Goal: Task Accomplishment & Management: Manage account settings

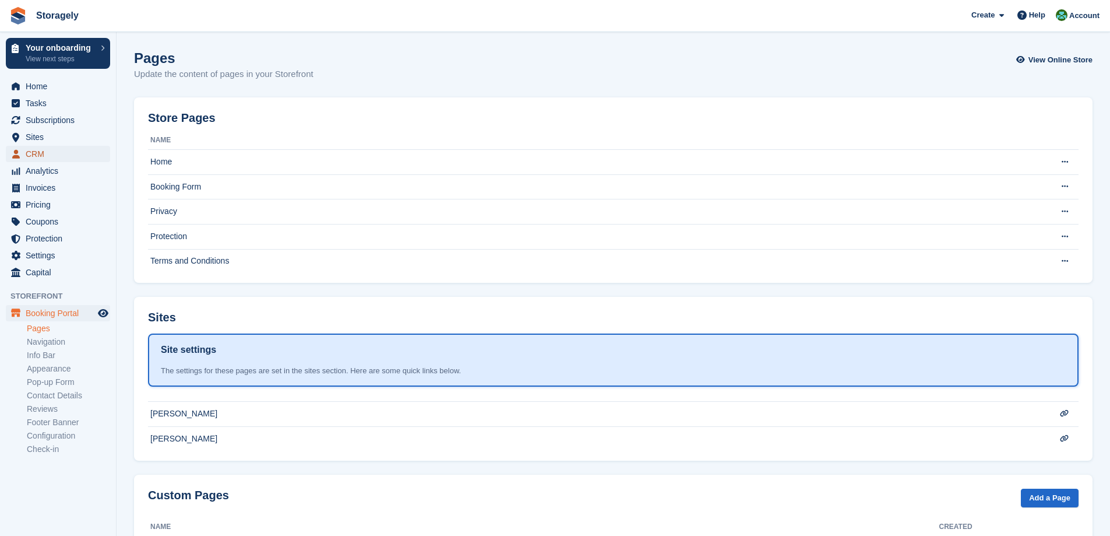
click at [50, 150] on span "CRM" at bounding box center [61, 154] width 70 height 16
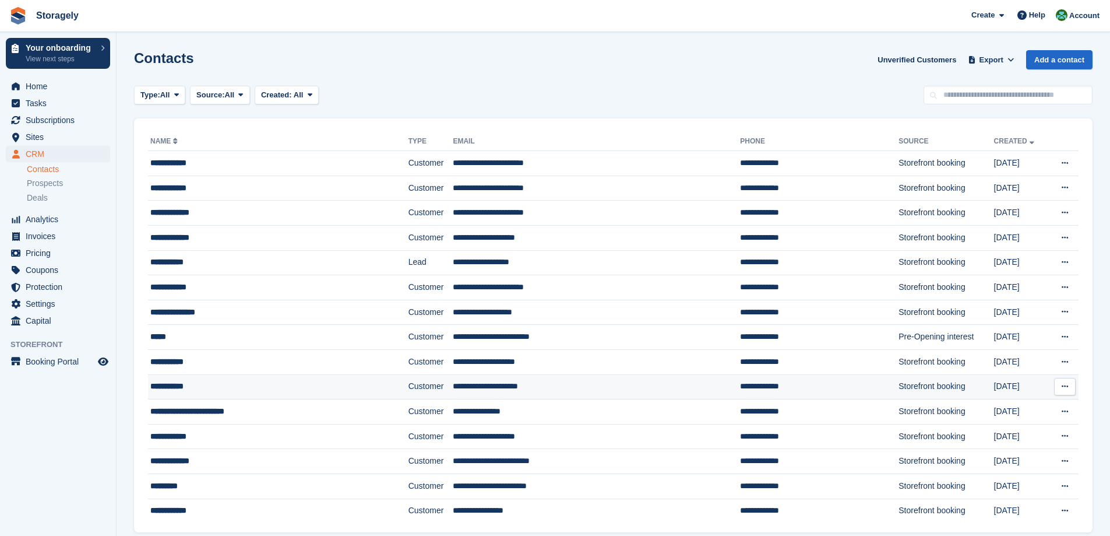
click at [209, 384] on div "**********" at bounding box center [251, 386] width 203 height 12
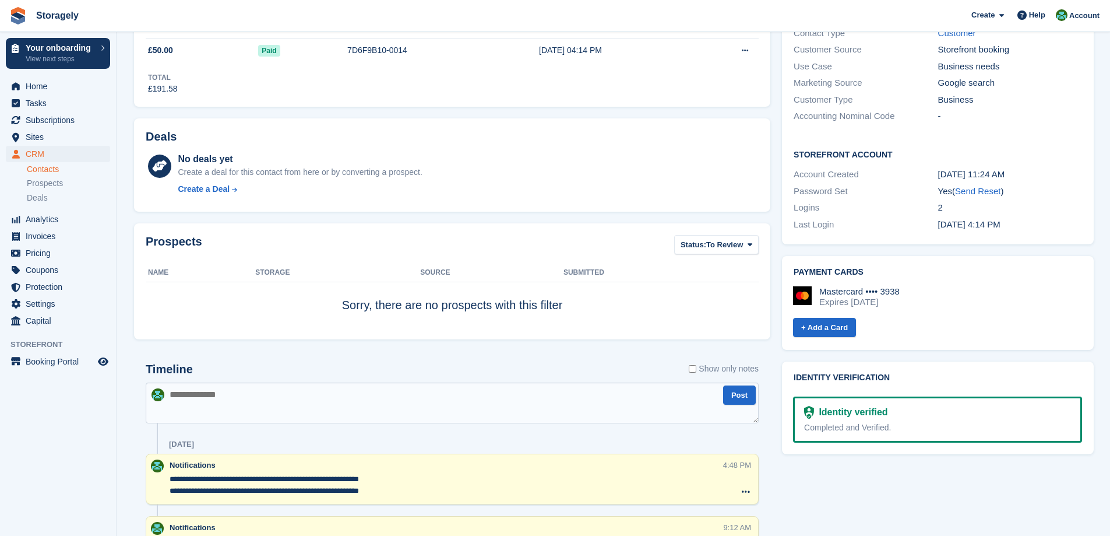
scroll to position [583, 0]
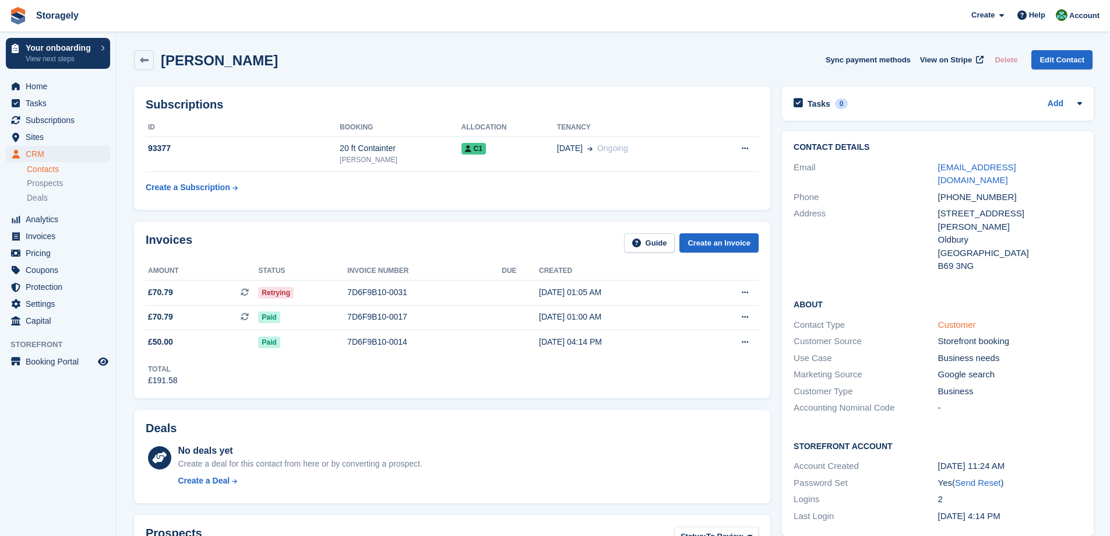
click at [956, 319] on link "Customer" at bounding box center [957, 324] width 38 height 10
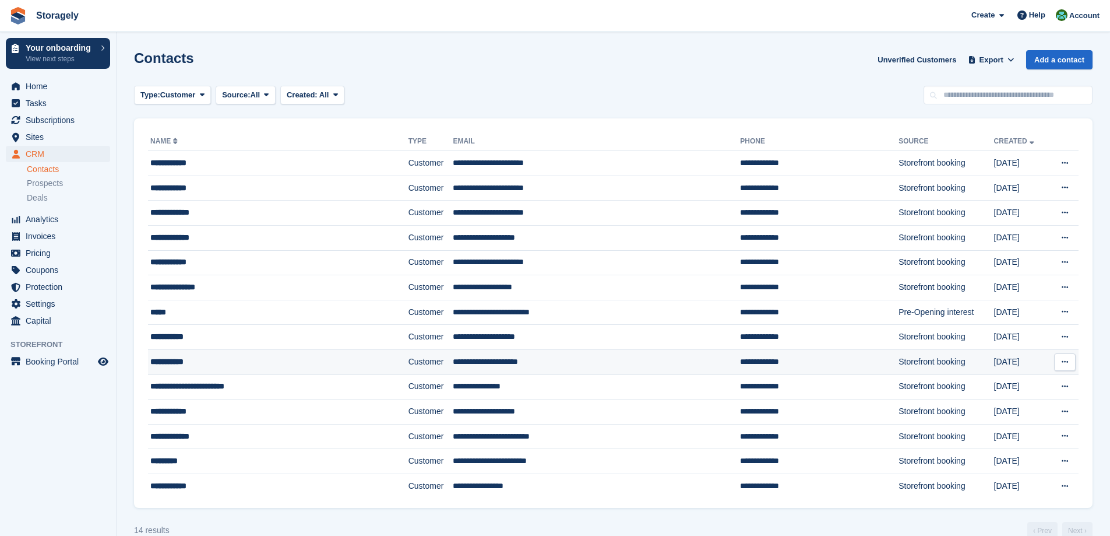
click at [196, 353] on td "**********" at bounding box center [278, 361] width 261 height 25
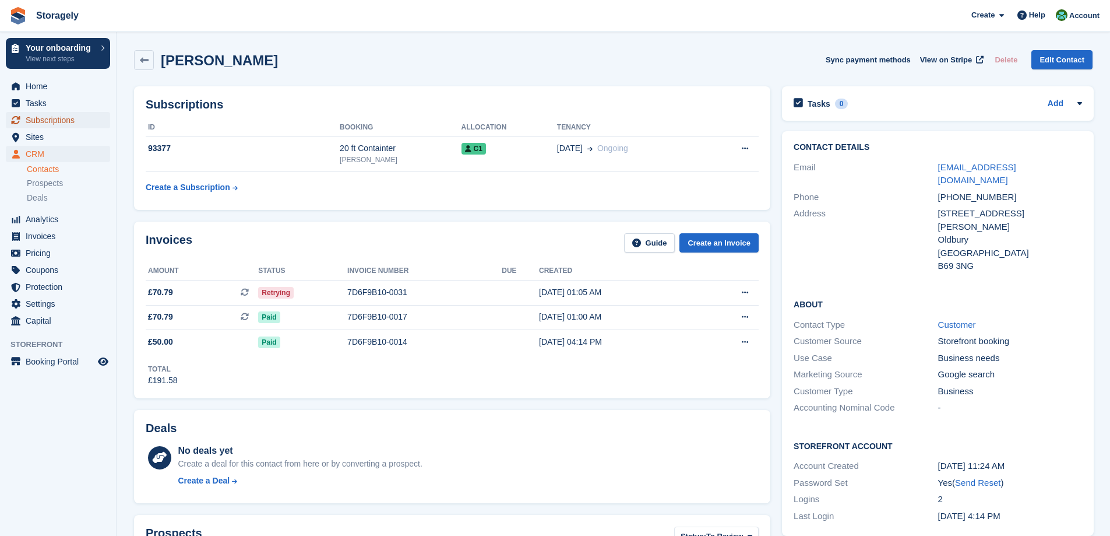
click at [66, 120] on span "Subscriptions" at bounding box center [61, 120] width 70 height 16
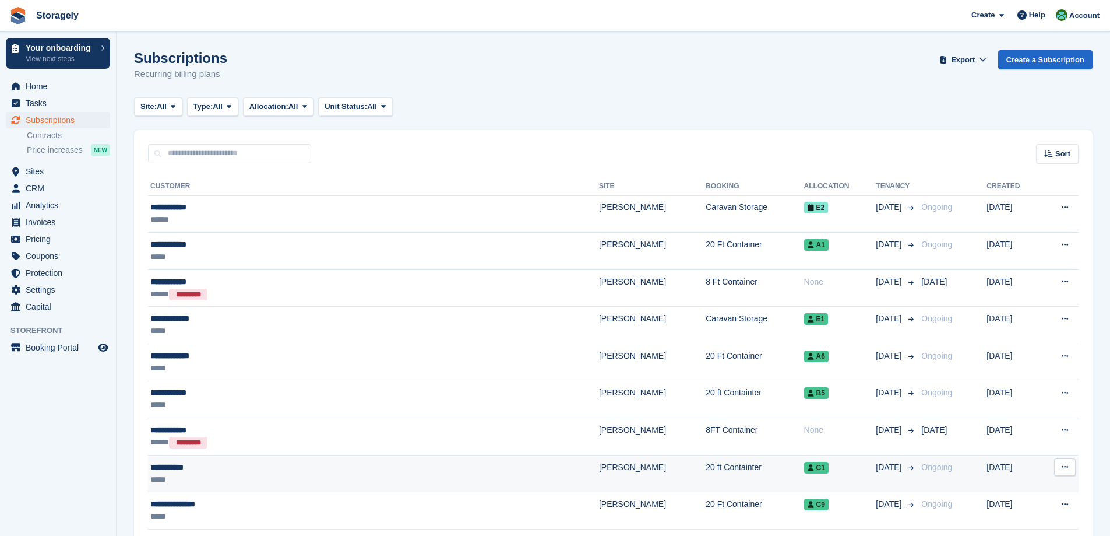
click at [217, 470] on div "**********" at bounding box center [290, 467] width 281 height 12
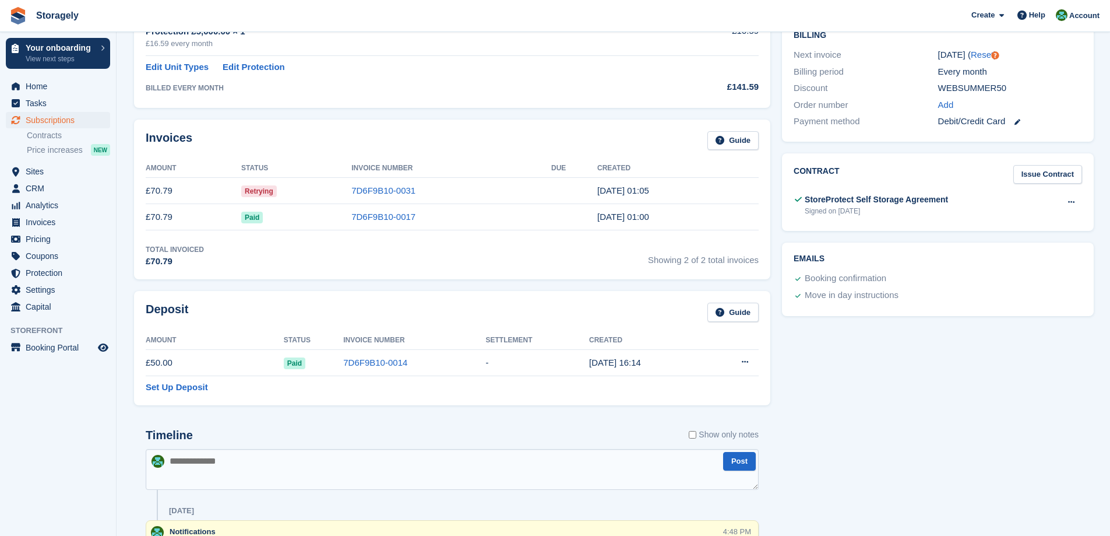
scroll to position [350, 0]
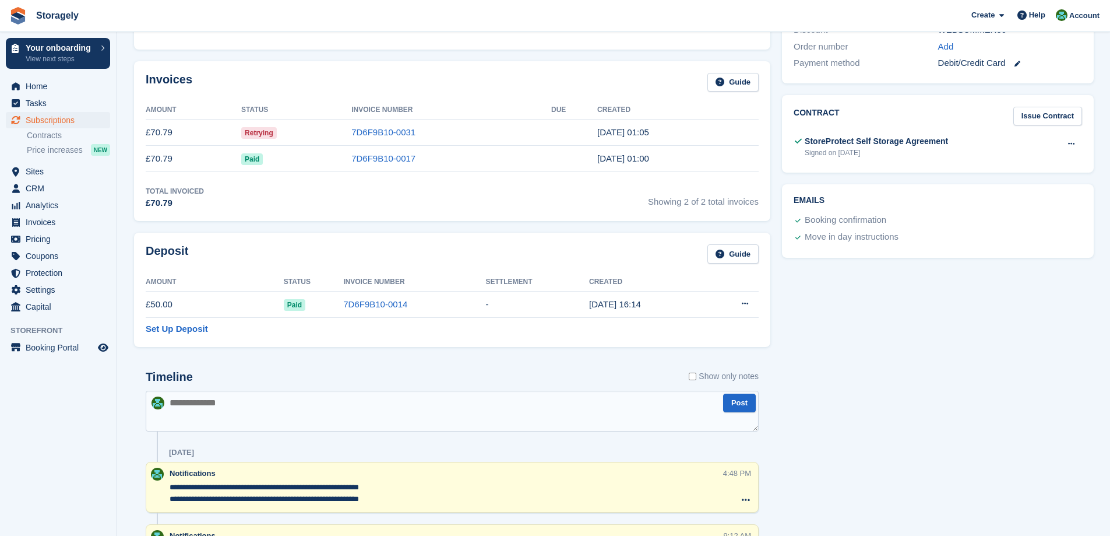
click at [871, 149] on div "Signed on 30 Jun" at bounding box center [876, 152] width 143 height 10
click at [880, 139] on div "StoreProtect Self Storage Agreement" at bounding box center [876, 141] width 143 height 12
click at [1068, 145] on icon at bounding box center [1071, 144] width 6 height 8
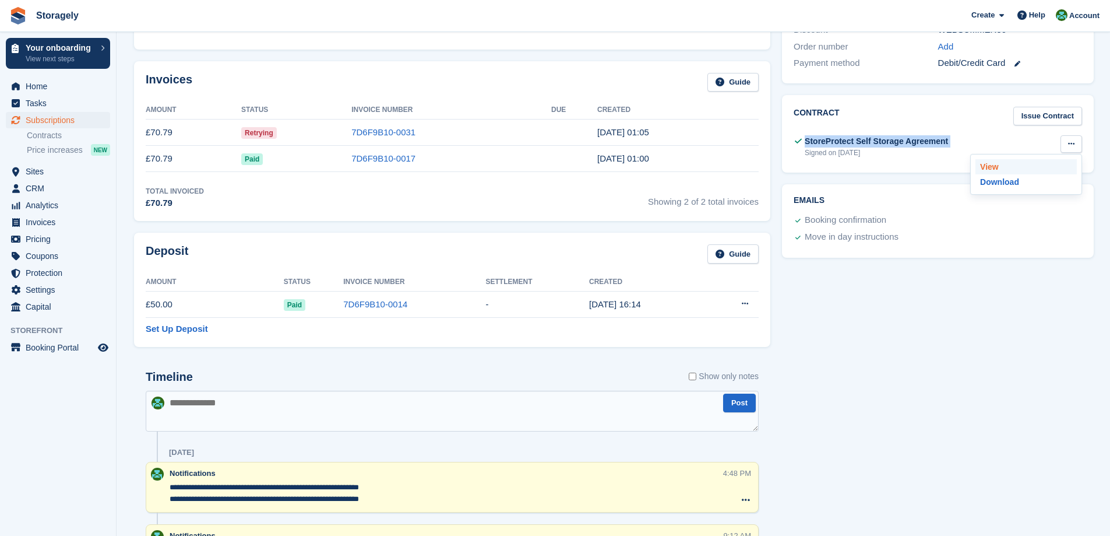
click at [991, 163] on p "View" at bounding box center [1026, 166] width 101 height 15
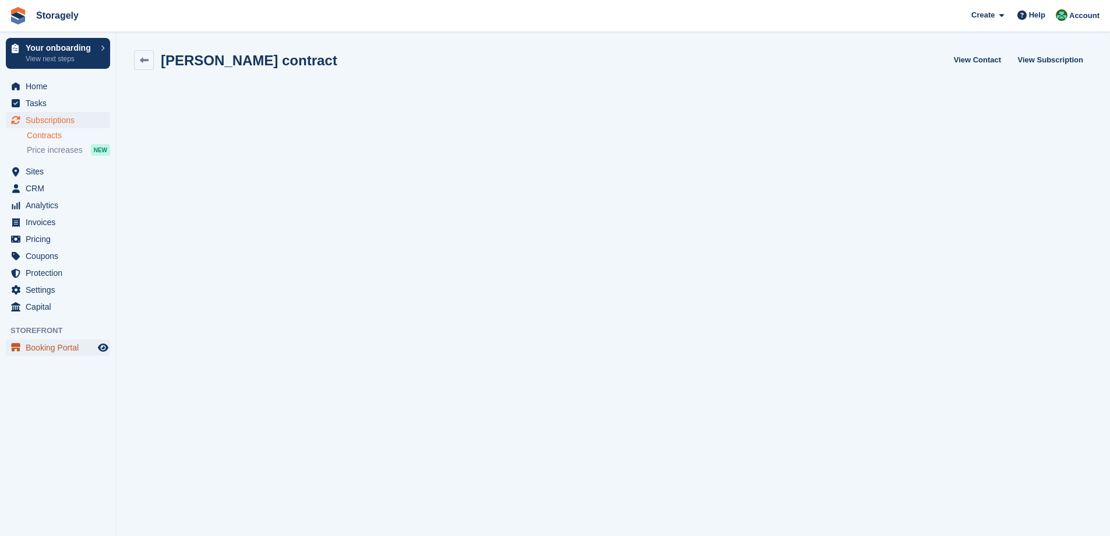
click at [51, 347] on span "Booking Portal" at bounding box center [61, 347] width 70 height 16
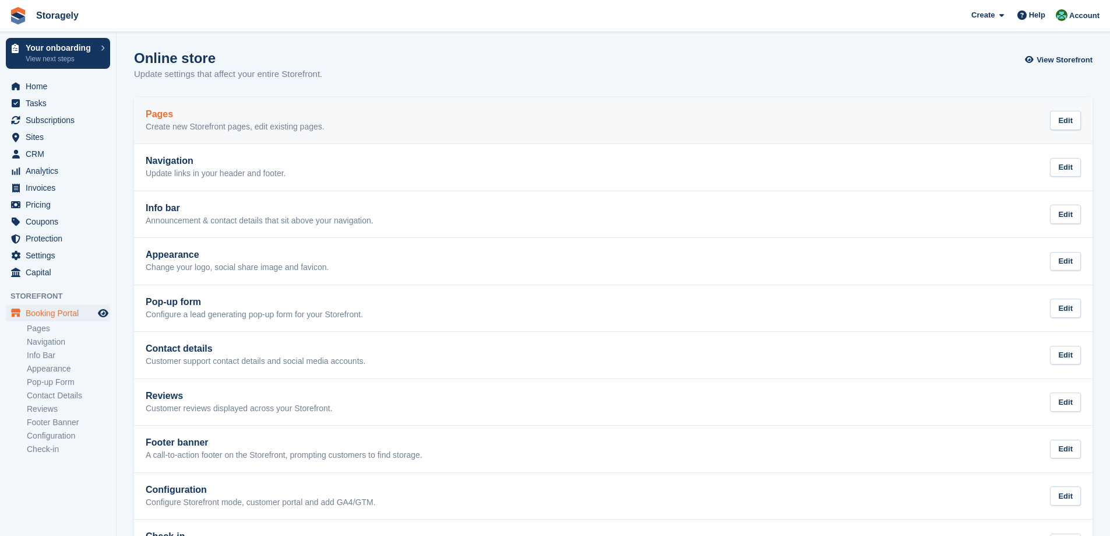
click at [218, 114] on h2 "Pages" at bounding box center [235, 114] width 179 height 10
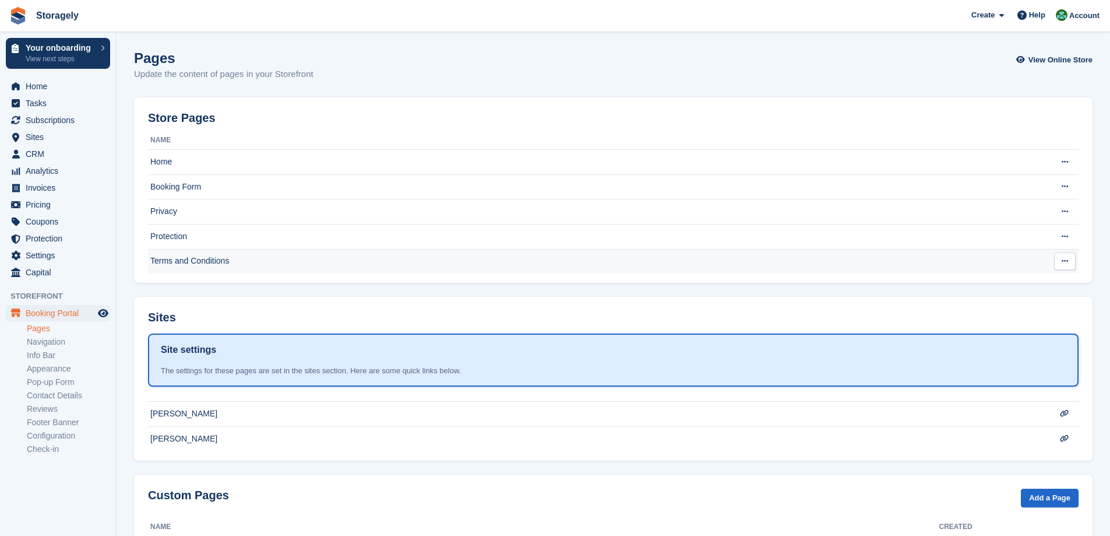
click at [205, 259] on td "Terms and Conditions" at bounding box center [590, 261] width 884 height 24
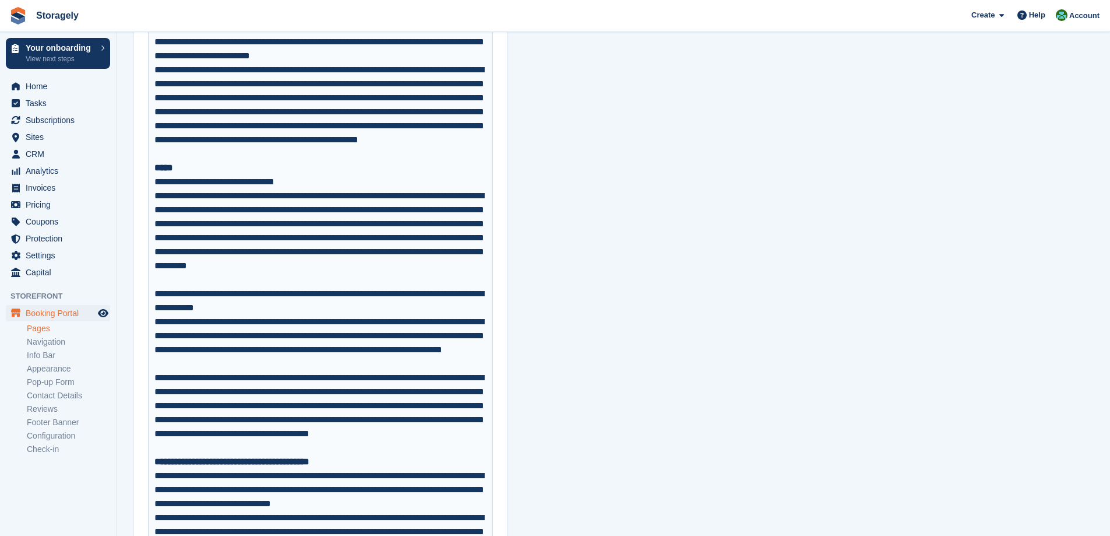
scroll to position [816, 0]
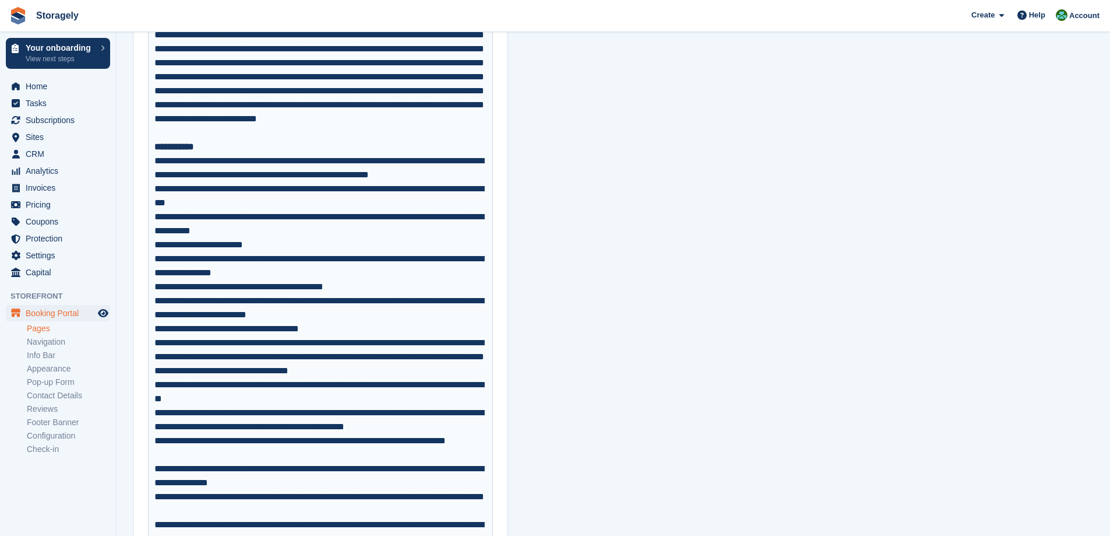
scroll to position [2390, 0]
